Goal: Communication & Community: Ask a question

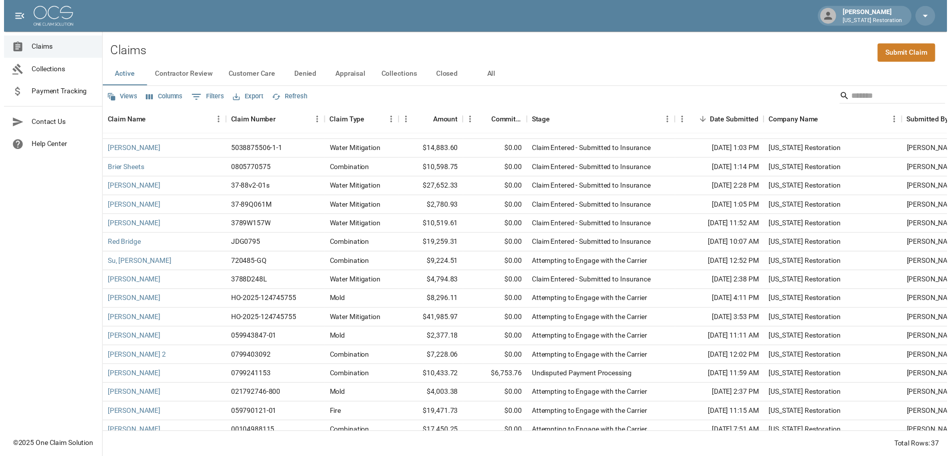
scroll to position [50, 0]
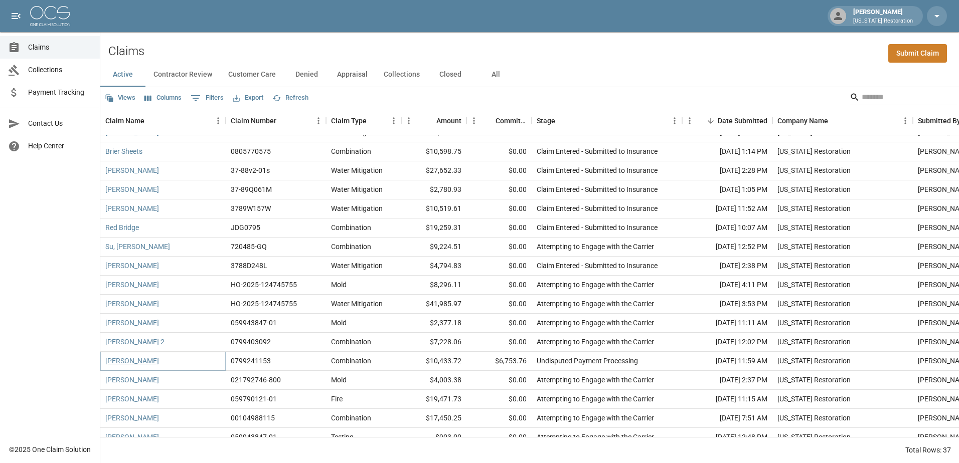
click at [126, 363] on link "[PERSON_NAME]" at bounding box center [132, 361] width 54 height 10
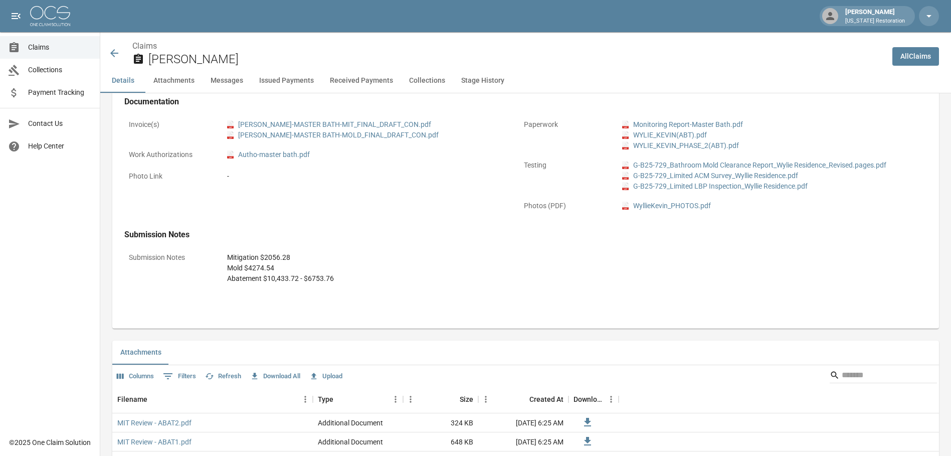
scroll to position [351, 0]
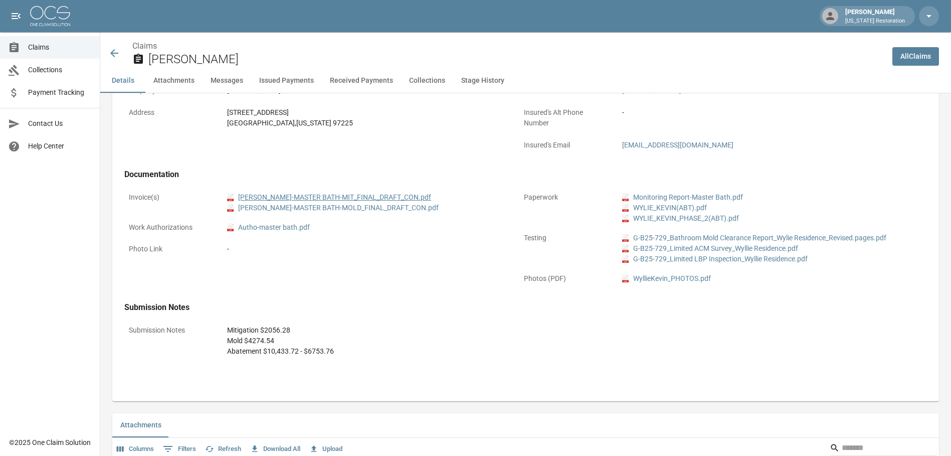
click at [322, 198] on link "pdf [PERSON_NAME]-MASTER BATH-MIT_FINAL_DRAFT_CON.pdf" at bounding box center [329, 197] width 204 height 11
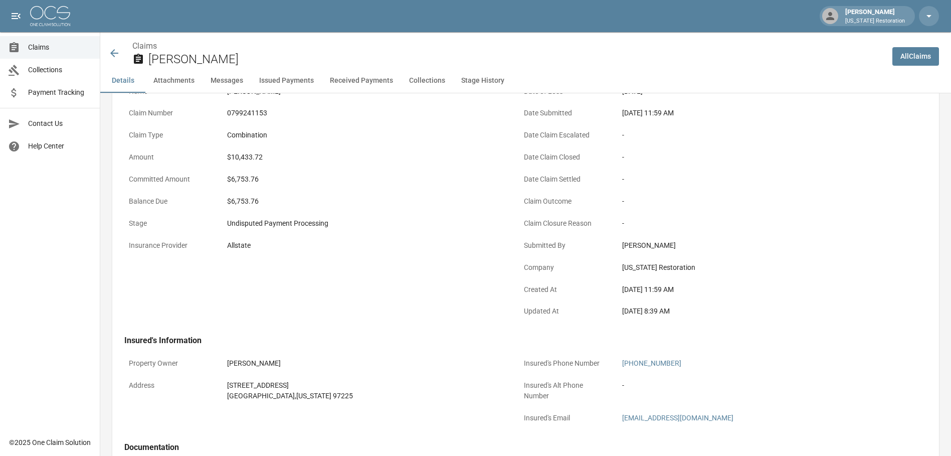
scroll to position [50, 0]
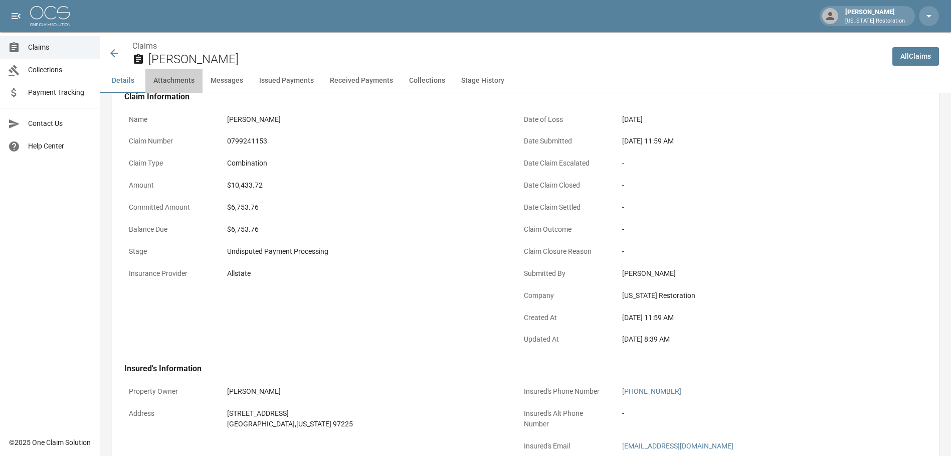
click at [172, 81] on button "Attachments" at bounding box center [173, 81] width 57 height 24
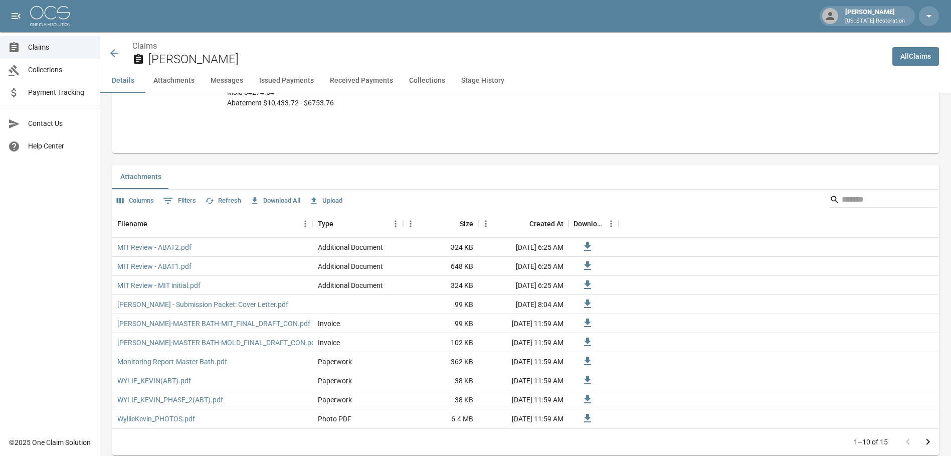
scroll to position [639, 0]
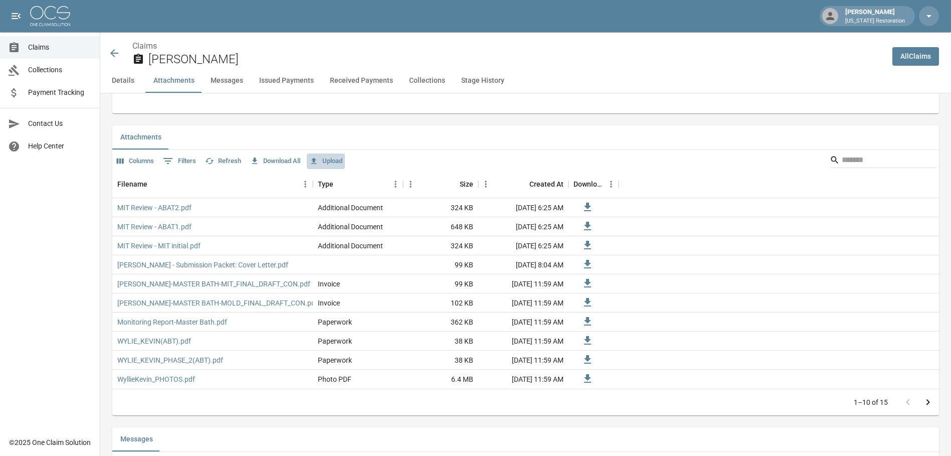
click at [316, 160] on icon "button" at bounding box center [314, 160] width 6 height 7
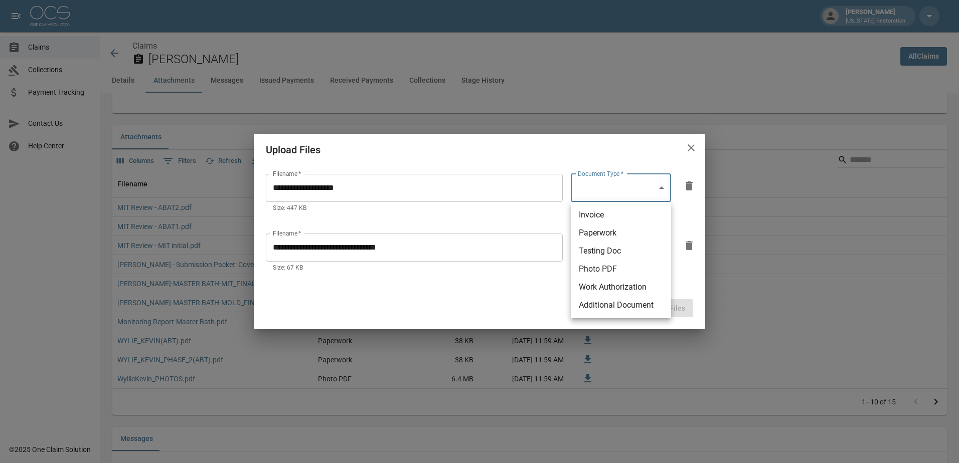
click at [661, 189] on body "[PERSON_NAME] [US_STATE] Restoration Claims Collections Payment Tracking Contac…" at bounding box center [479, 459] width 959 height 2196
click at [621, 250] on li "Testing Doc" at bounding box center [621, 251] width 100 height 18
type input "**********"
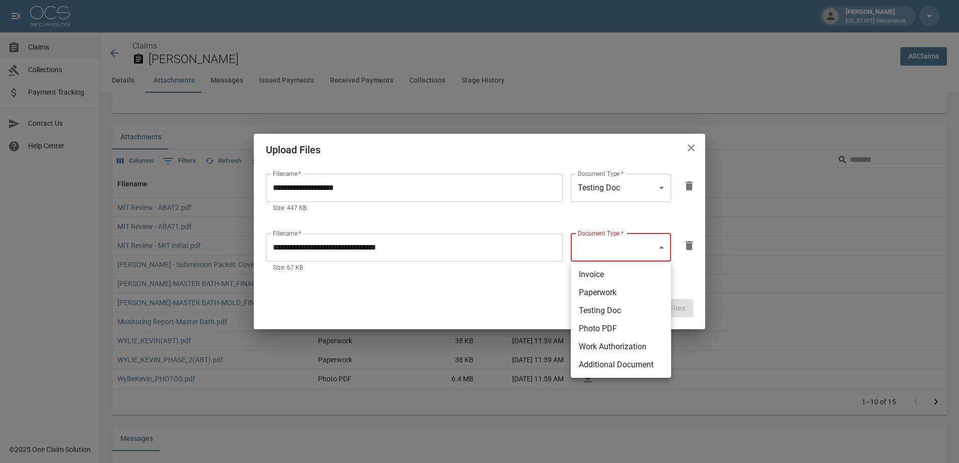
click at [662, 251] on body "[PERSON_NAME] [US_STATE] Restoration Claims Collections Payment Tracking Contac…" at bounding box center [479, 459] width 959 height 2196
click at [624, 312] on li "Testing Doc" at bounding box center [621, 311] width 100 height 18
type input "**********"
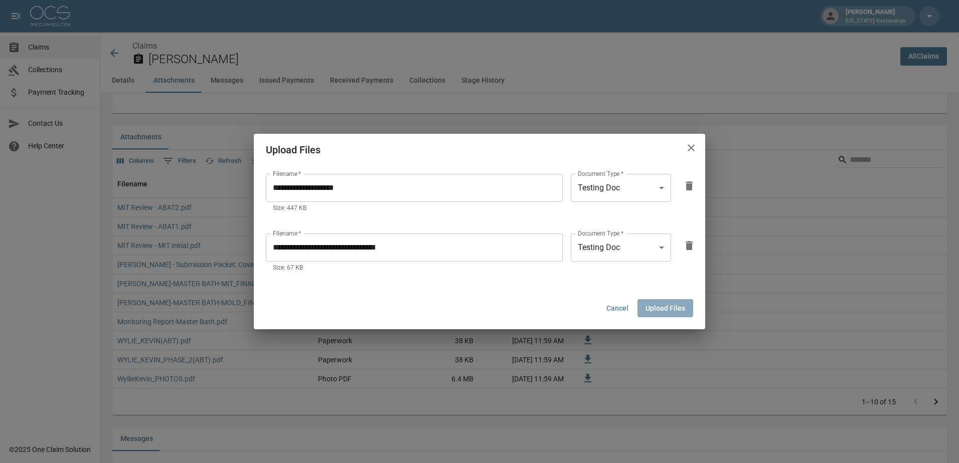
click at [665, 312] on button "Upload Files" at bounding box center [665, 308] width 56 height 19
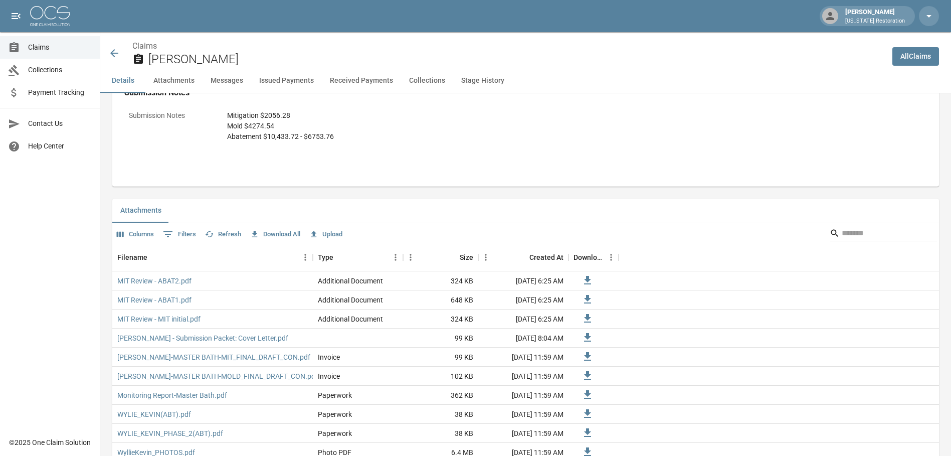
scroll to position [488, 0]
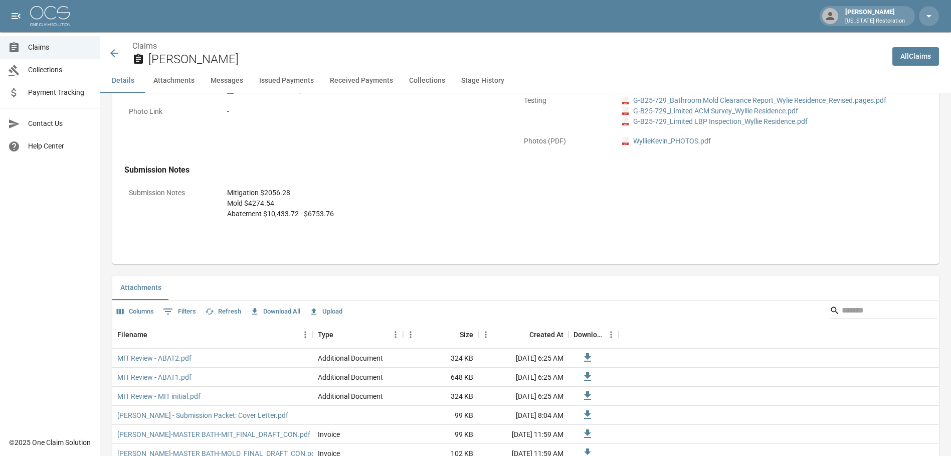
click at [210, 312] on icon "button" at bounding box center [209, 311] width 9 height 9
click at [328, 314] on button "Upload" at bounding box center [326, 312] width 38 height 16
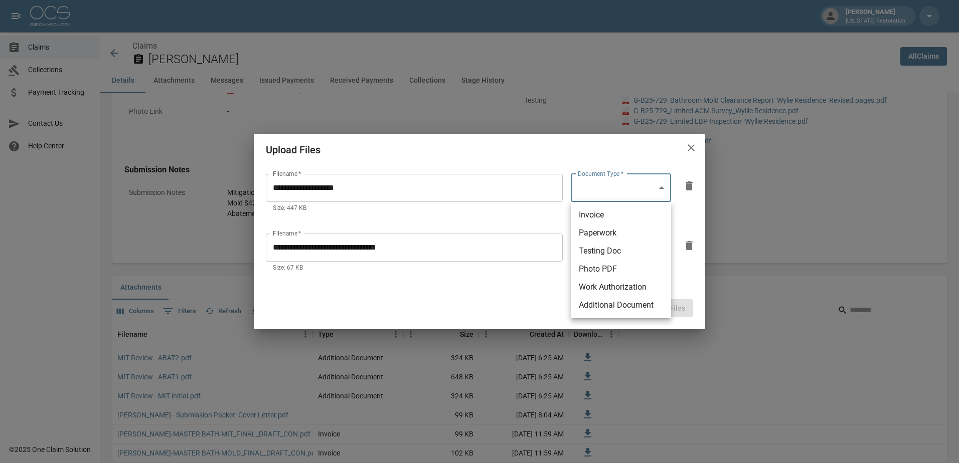
click at [614, 249] on li "Testing Doc" at bounding box center [621, 251] width 100 height 18
type input "**********"
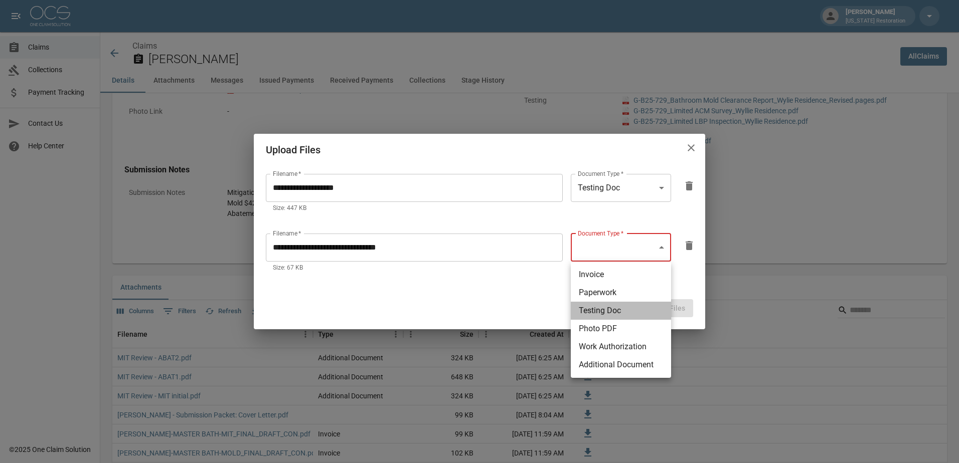
click at [615, 315] on li "Testing Doc" at bounding box center [621, 311] width 100 height 18
type input "**********"
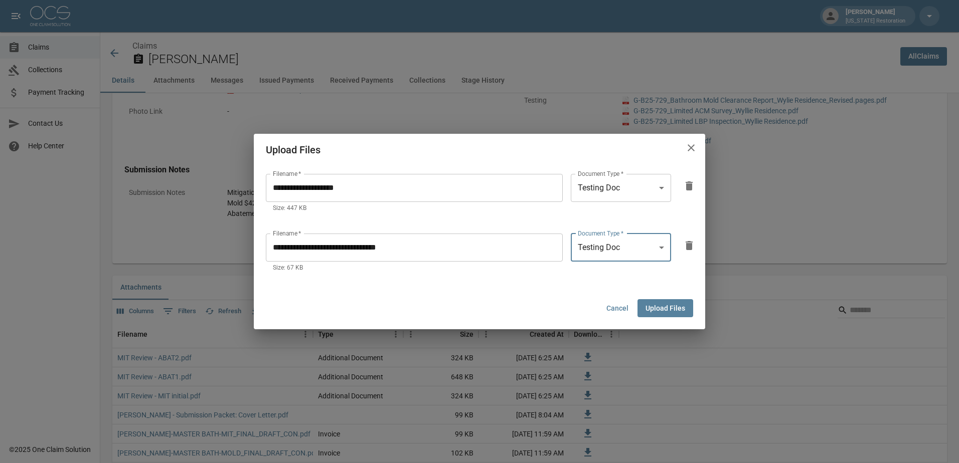
click at [663, 312] on button "Upload Files" at bounding box center [665, 308] width 56 height 19
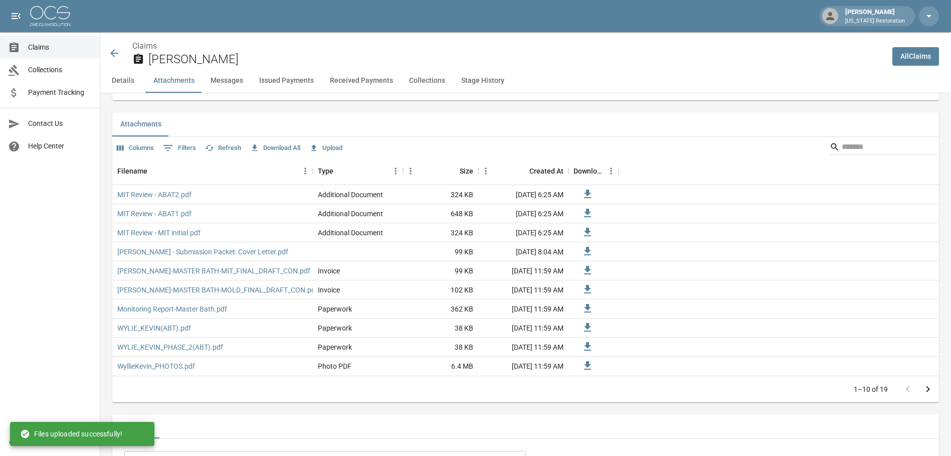
scroll to position [689, 0]
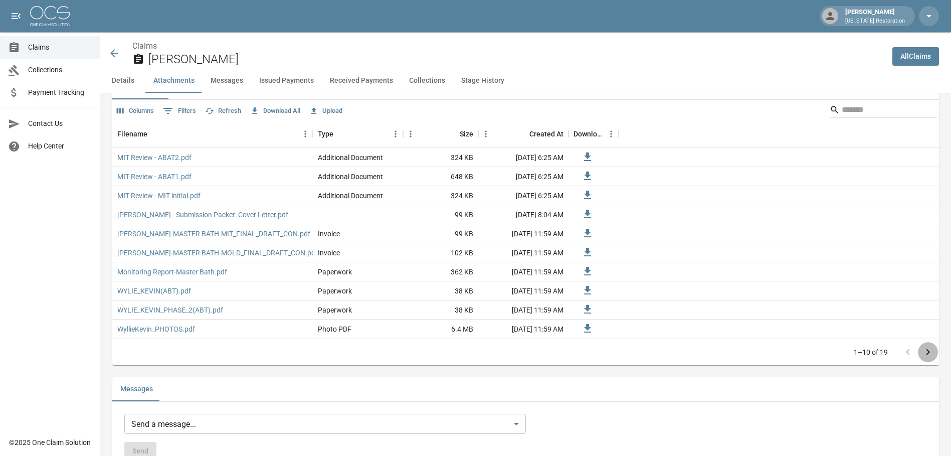
click at [934, 353] on icon "Go to next page" at bounding box center [928, 352] width 12 height 12
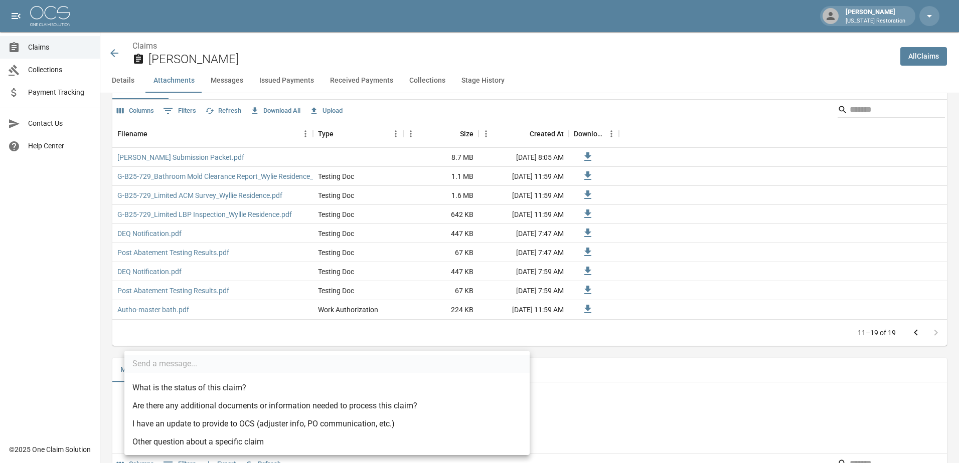
click at [153, 405] on body "[PERSON_NAME] [US_STATE] Restoration Claims Collections Payment Tracking Contac…" at bounding box center [479, 399] width 959 height 2177
click at [633, 381] on div at bounding box center [479, 231] width 959 height 463
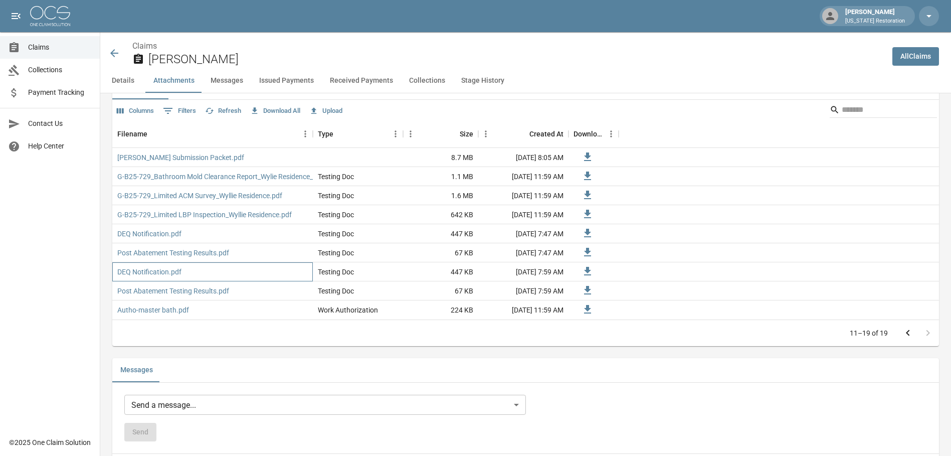
click at [113, 274] on div "DEQ Notification.pdf" at bounding box center [212, 271] width 201 height 19
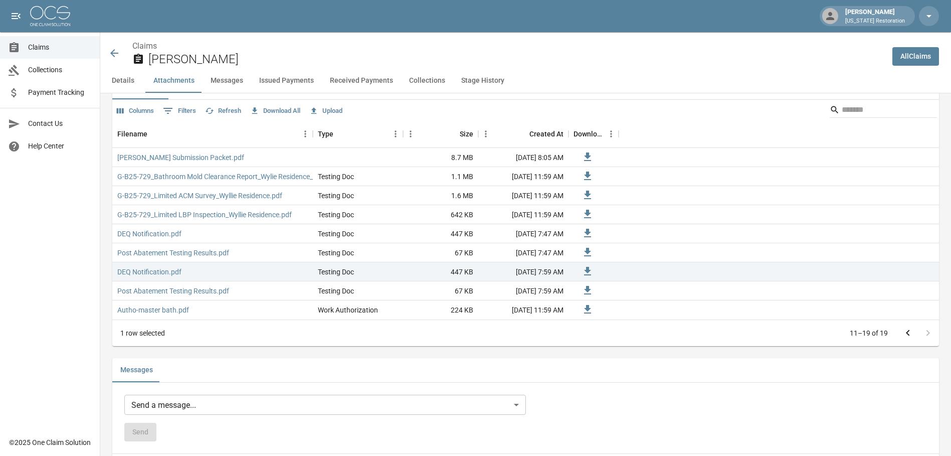
drag, startPoint x: 113, startPoint y: 274, endPoint x: 83, endPoint y: 257, distance: 34.6
click at [83, 257] on div "Claims Collections Payment Tracking Contact Us Help Center" at bounding box center [50, 215] width 100 height 431
drag, startPoint x: 607, startPoint y: 271, endPoint x: 114, endPoint y: 273, distance: 492.8
click at [114, 273] on div "DEQ Notification.pdf" at bounding box center [212, 271] width 201 height 19
drag, startPoint x: 114, startPoint y: 273, endPoint x: 651, endPoint y: 80, distance: 570.4
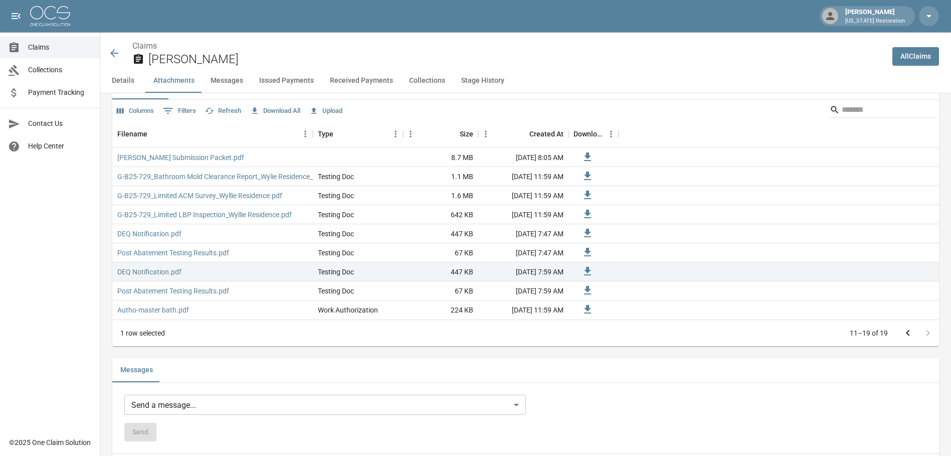
click at [651, 80] on div "Details Attachments Messages Issued Payments Received Payments Collections Stag…" at bounding box center [525, 81] width 851 height 24
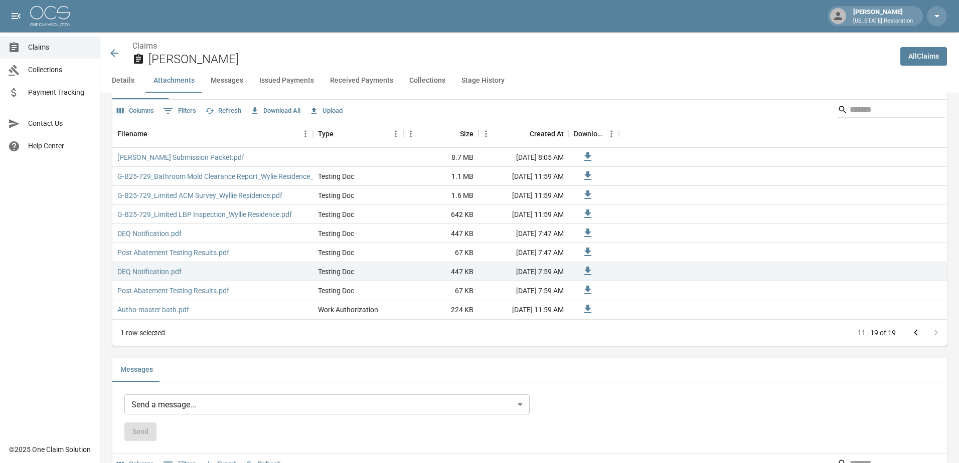
click at [159, 408] on body "[PERSON_NAME] [US_STATE] Restoration Claims Collections Payment Tracking Contac…" at bounding box center [479, 399] width 959 height 2177
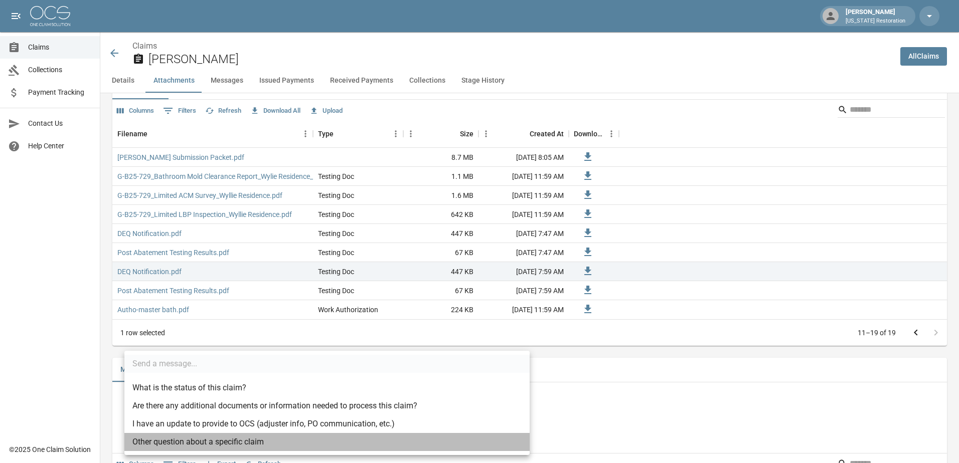
click at [171, 444] on li "Other question about a specific claim" at bounding box center [326, 442] width 405 height 18
type input "**********"
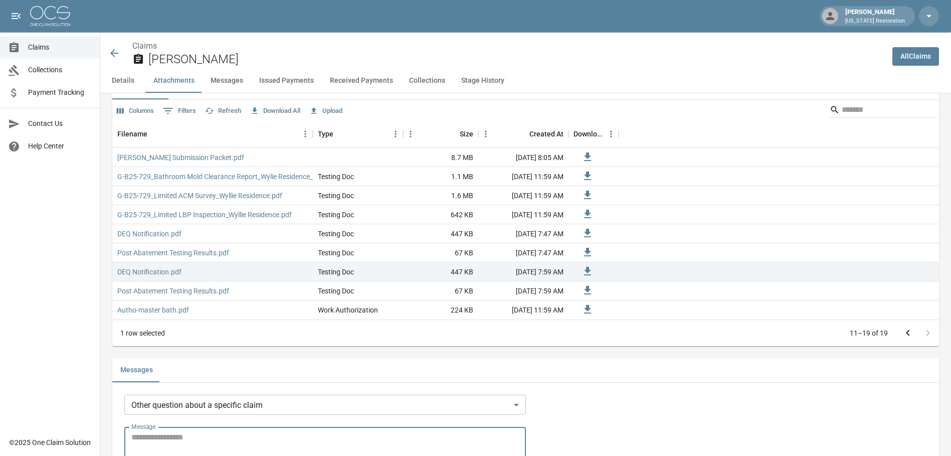
click at [171, 437] on textarea "Message" at bounding box center [325, 442] width 388 height 23
type textarea "*"
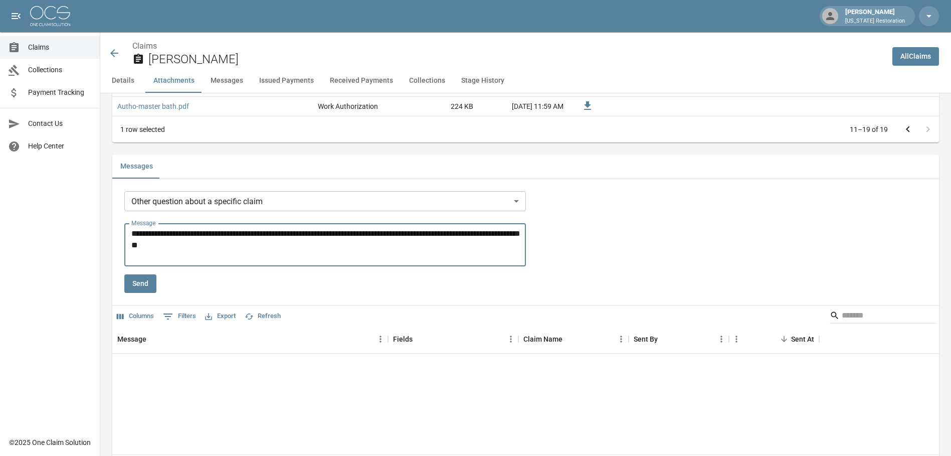
scroll to position [899, 0]
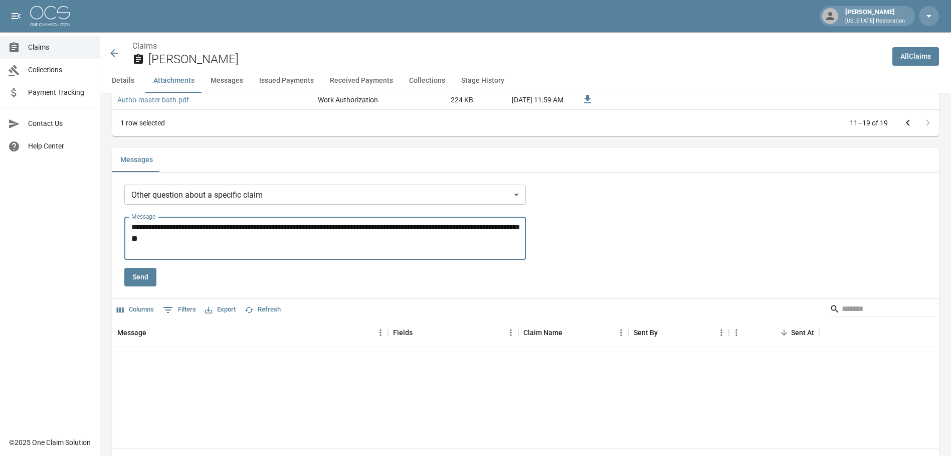
type textarea "**********"
click at [144, 276] on button "Send" at bounding box center [140, 277] width 32 height 19
